Goal: Information Seeking & Learning: Learn about a topic

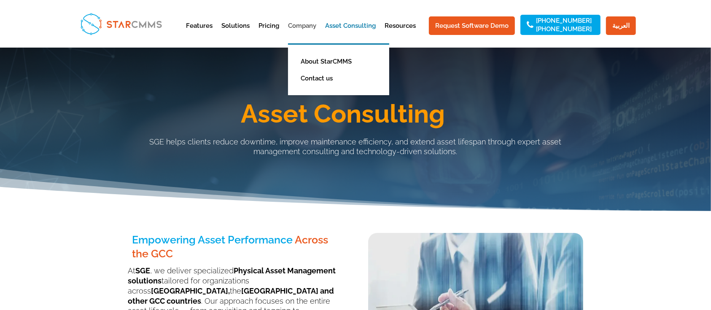
click at [301, 23] on link "Company" at bounding box center [302, 33] width 28 height 21
click at [314, 24] on link "Company" at bounding box center [302, 33] width 28 height 21
click at [327, 62] on link "About StarCMMS" at bounding box center [344, 61] width 97 height 17
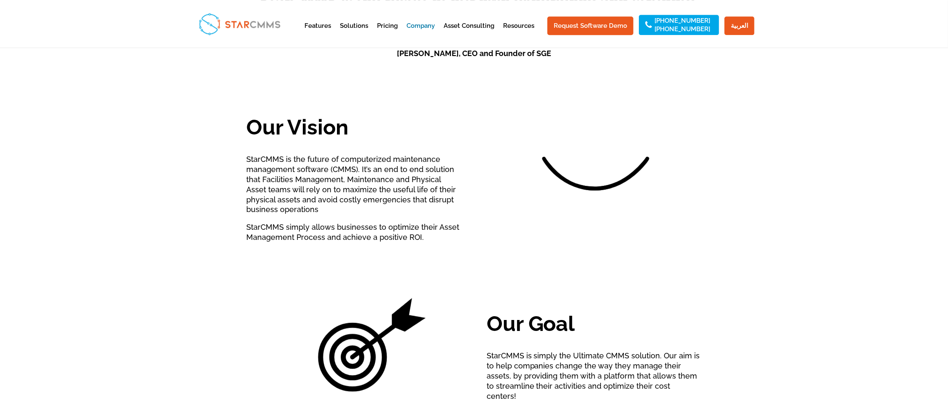
scroll to position [352, 0]
